Goal: Check status: Check status

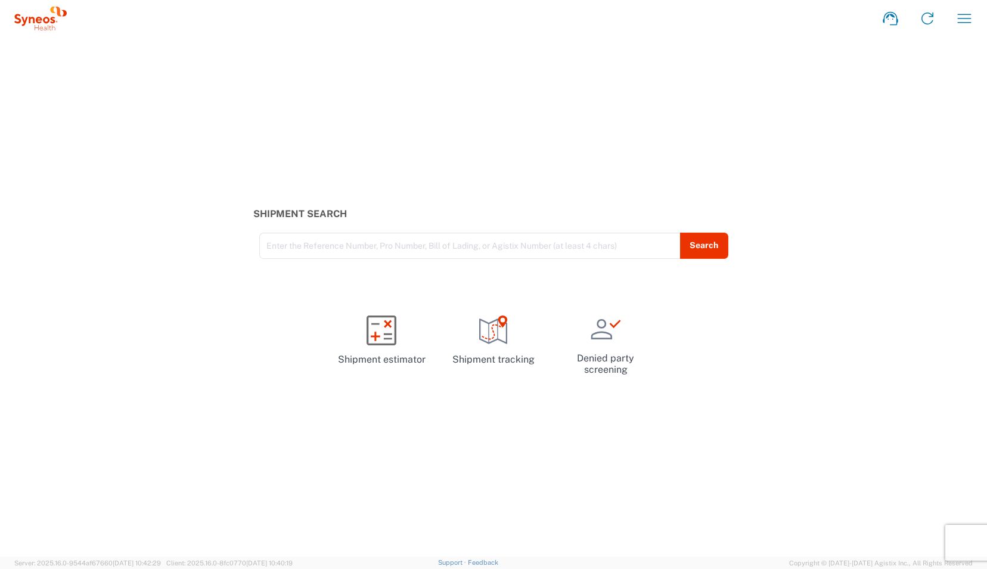
click at [964, 23] on icon "button" at bounding box center [964, 18] width 19 height 19
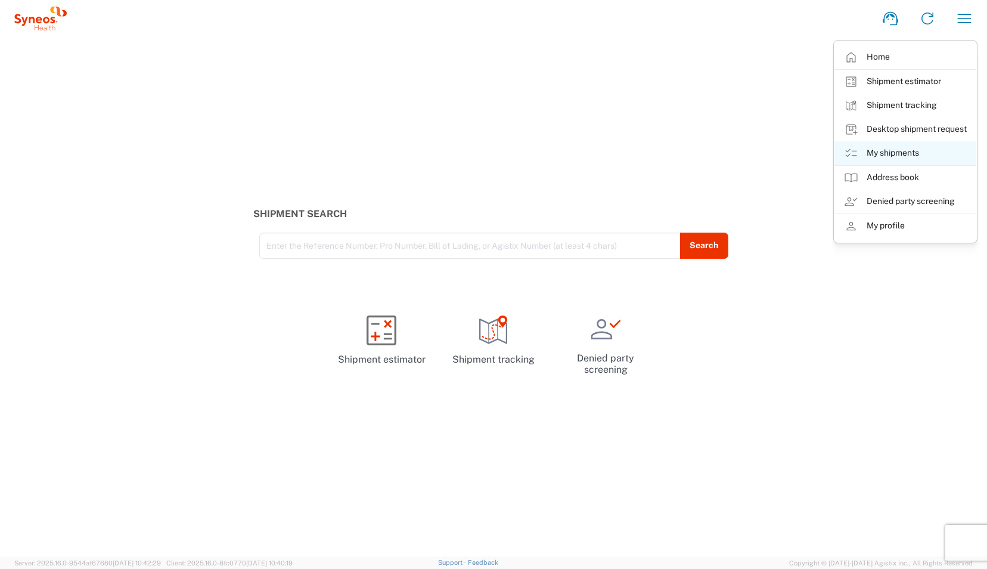
click at [899, 151] on link "My shipments" at bounding box center [906, 153] width 142 height 24
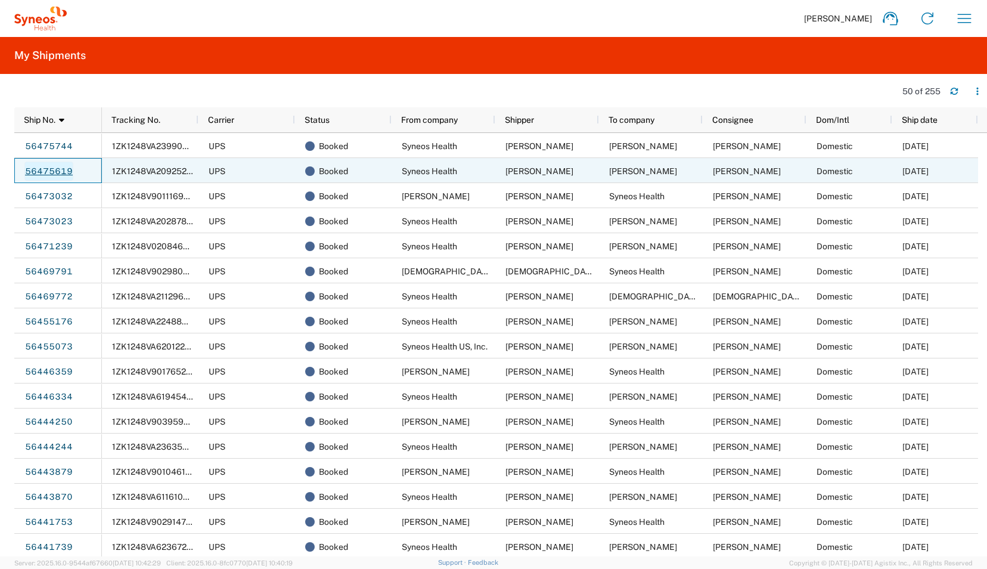
click at [55, 175] on link "56475619" at bounding box center [48, 171] width 49 height 19
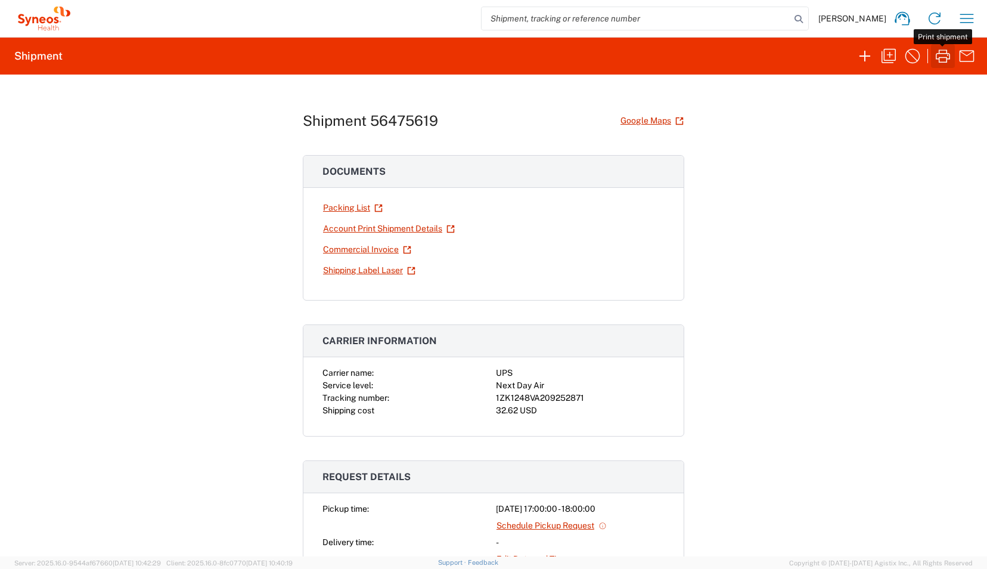
click at [947, 55] on icon "button" at bounding box center [943, 56] width 19 height 19
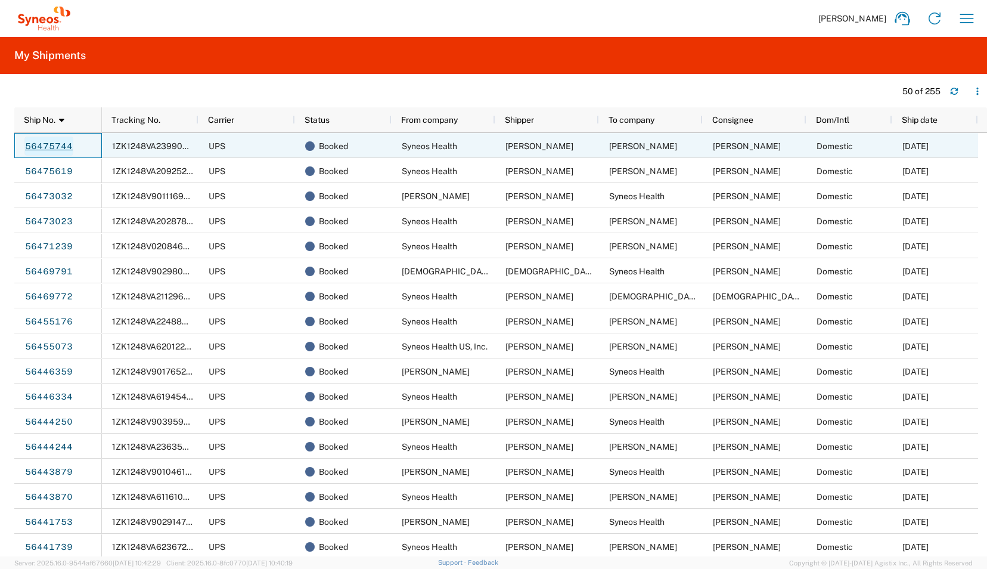
click at [66, 146] on link "56475744" at bounding box center [48, 146] width 49 height 19
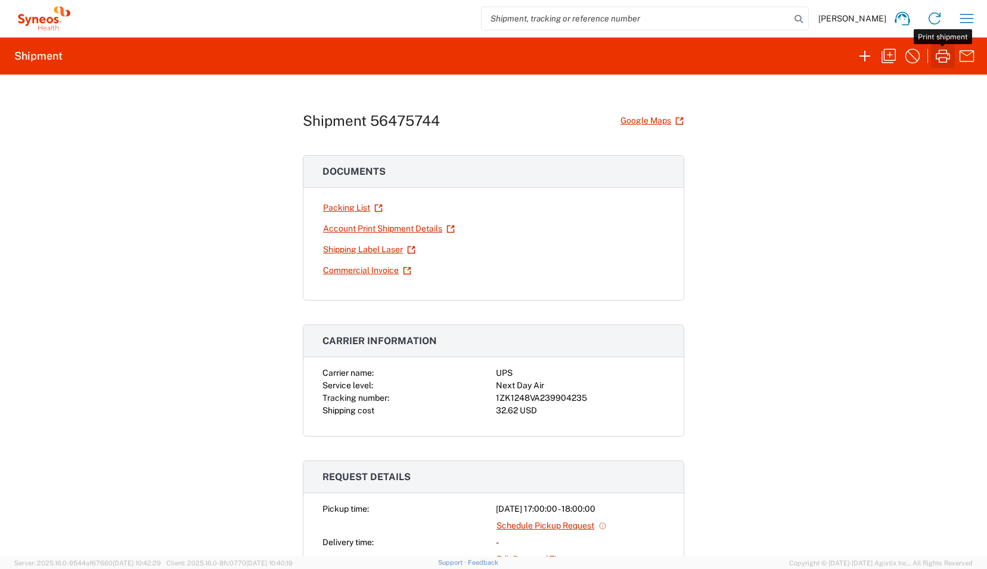
click at [949, 58] on icon "button" at bounding box center [943, 55] width 14 height 13
